Goal: Task Accomplishment & Management: Use online tool/utility

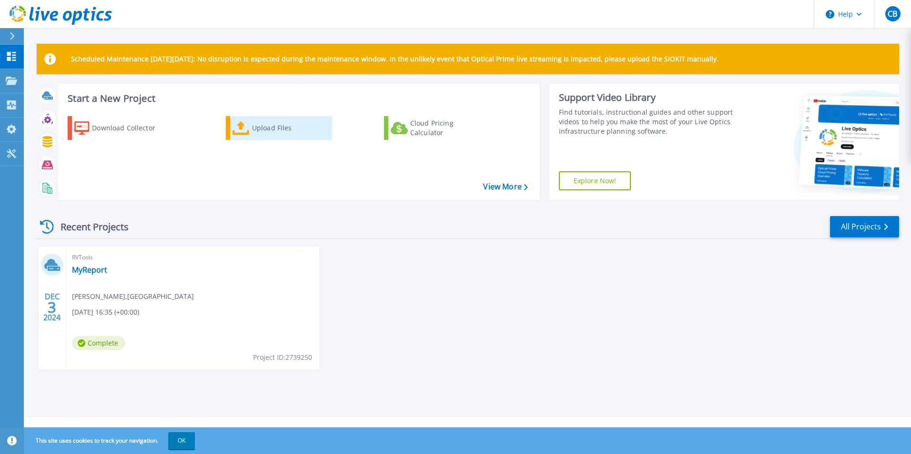
click at [275, 134] on div "Upload Files" at bounding box center [290, 128] width 76 height 19
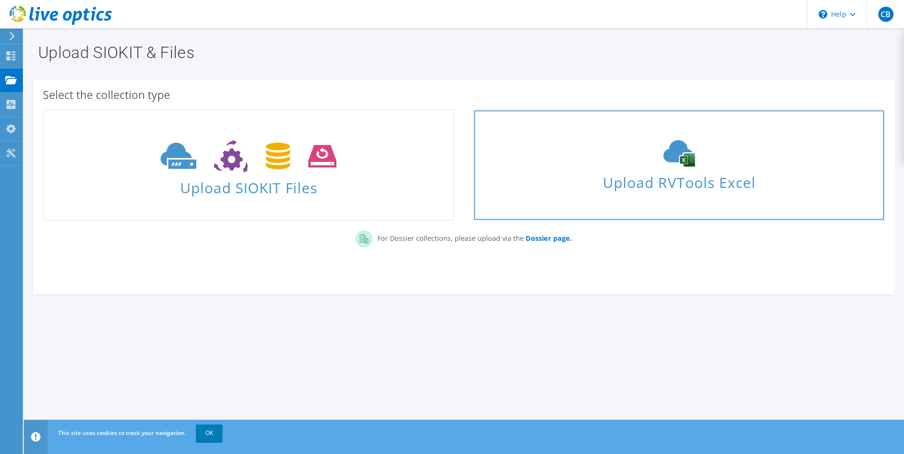
click at [655, 173] on span "Upload RVTools Excel" at bounding box center [678, 180] width 409 height 20
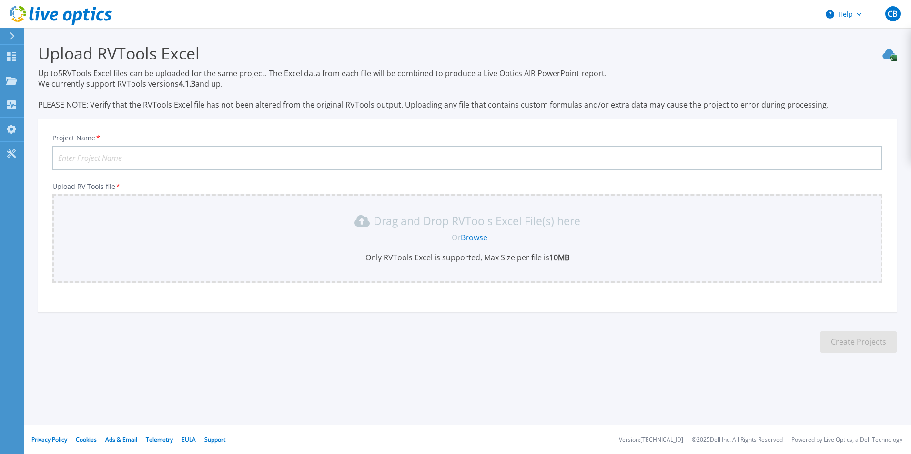
click at [112, 162] on input "Project Name *" at bounding box center [467, 158] width 830 height 24
type input "Test Report"
click at [479, 239] on link "Browse" at bounding box center [474, 237] width 27 height 10
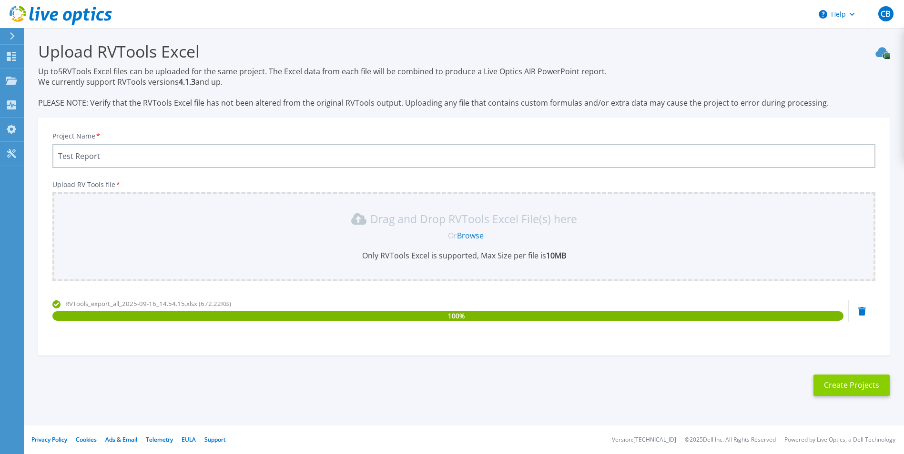
click at [830, 383] on button "Create Projects" at bounding box center [851, 385] width 76 height 21
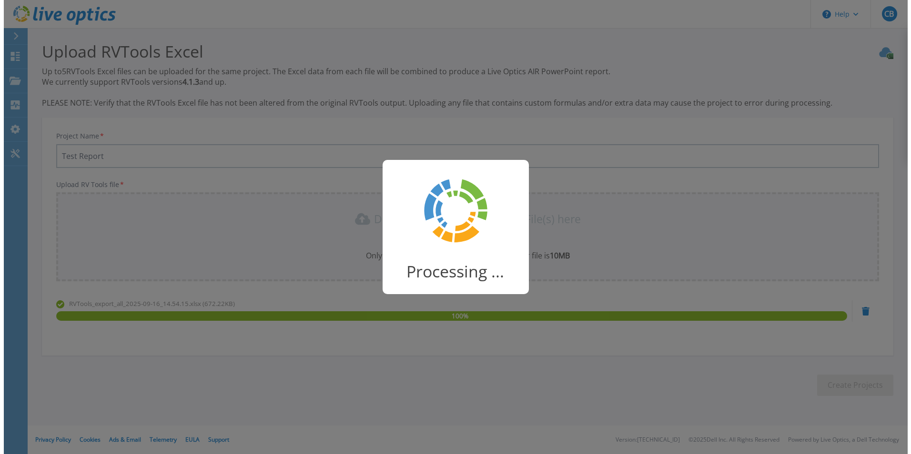
scroll to position [0, 0]
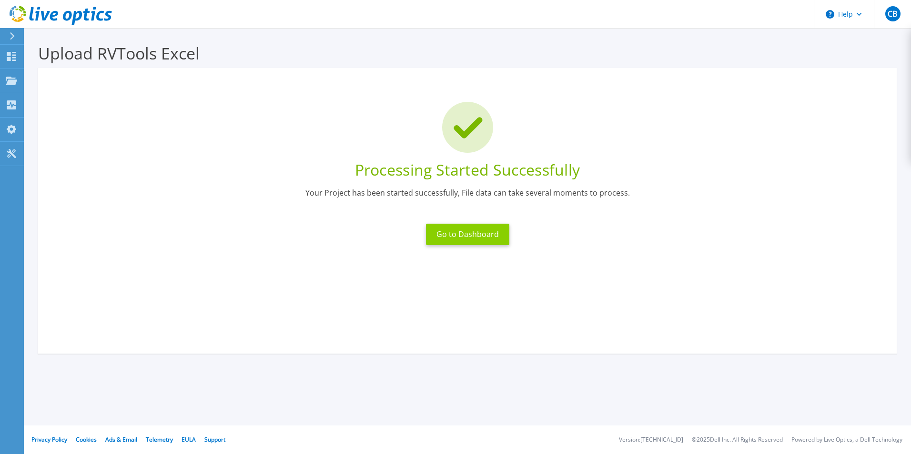
click at [462, 241] on button "Go to Dashboard" at bounding box center [467, 234] width 83 height 21
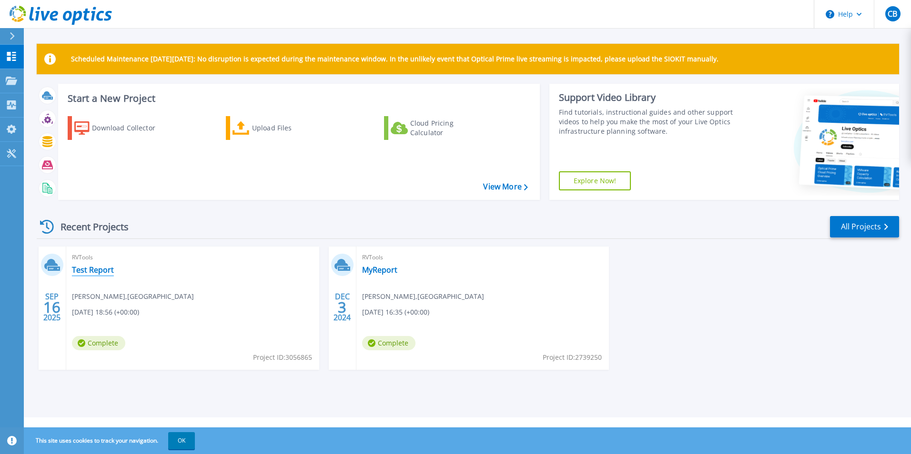
click at [90, 271] on link "Test Report" at bounding box center [93, 270] width 42 height 10
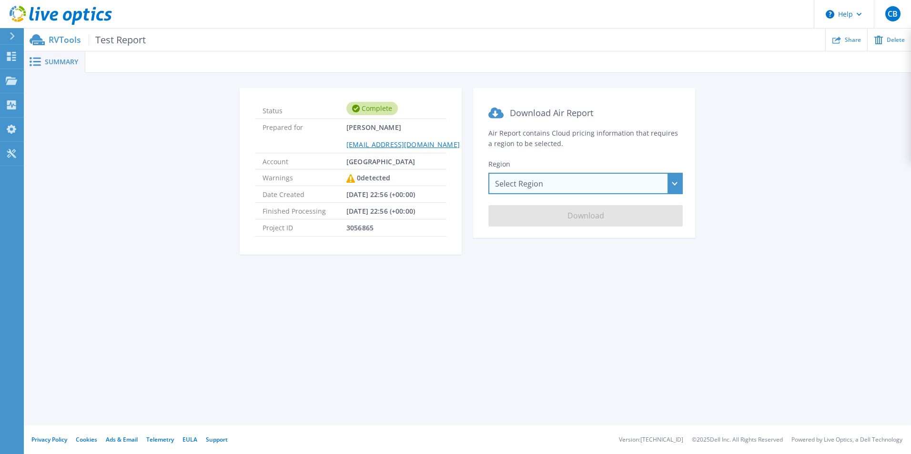
click at [543, 188] on div "Select Region [GEOGRAPHIC_DATA] ([GEOGRAPHIC_DATA]) [GEOGRAPHIC_DATA] ([GEOGRAP…" at bounding box center [585, 183] width 194 height 21
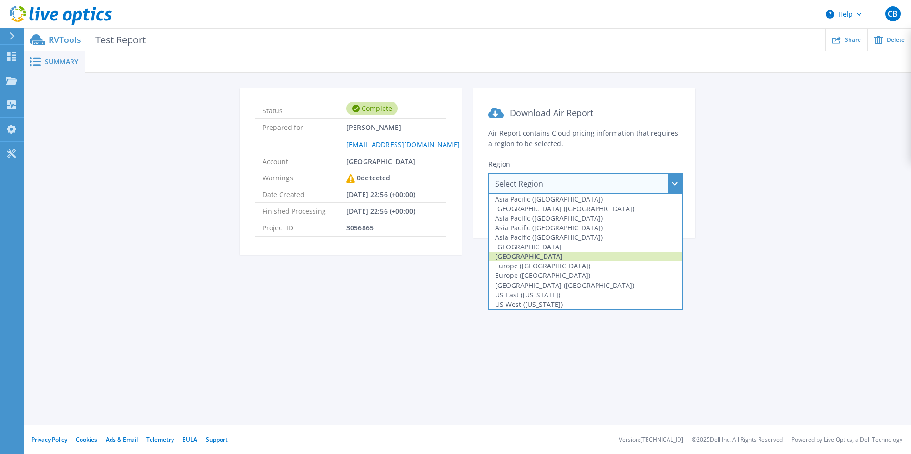
click at [516, 252] on div "[GEOGRAPHIC_DATA]" at bounding box center [585, 257] width 192 height 10
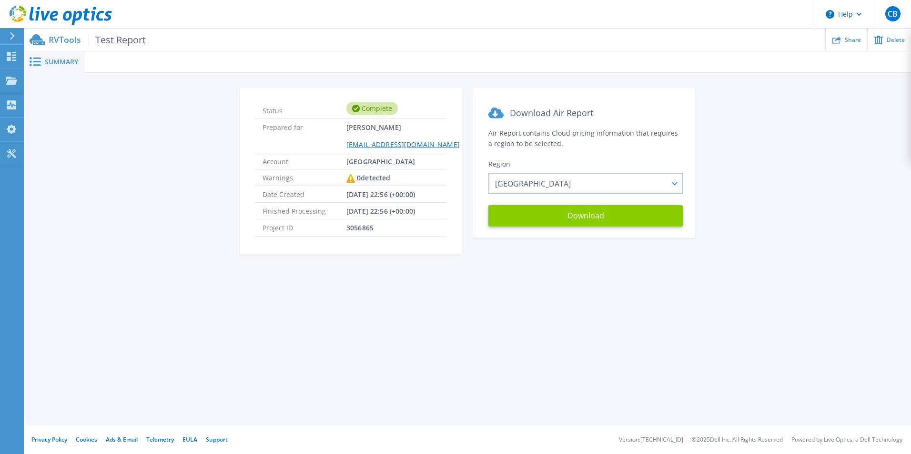
click at [524, 218] on button "Download" at bounding box center [585, 215] width 194 height 21
